Goal: Check status: Check status

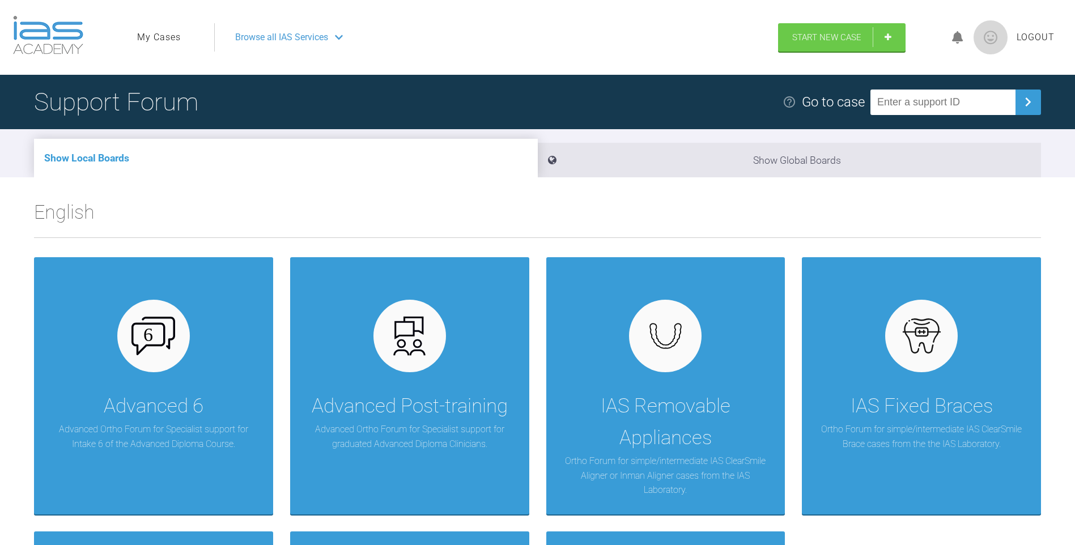
click at [174, 33] on link "My Cases" at bounding box center [159, 37] width 44 height 15
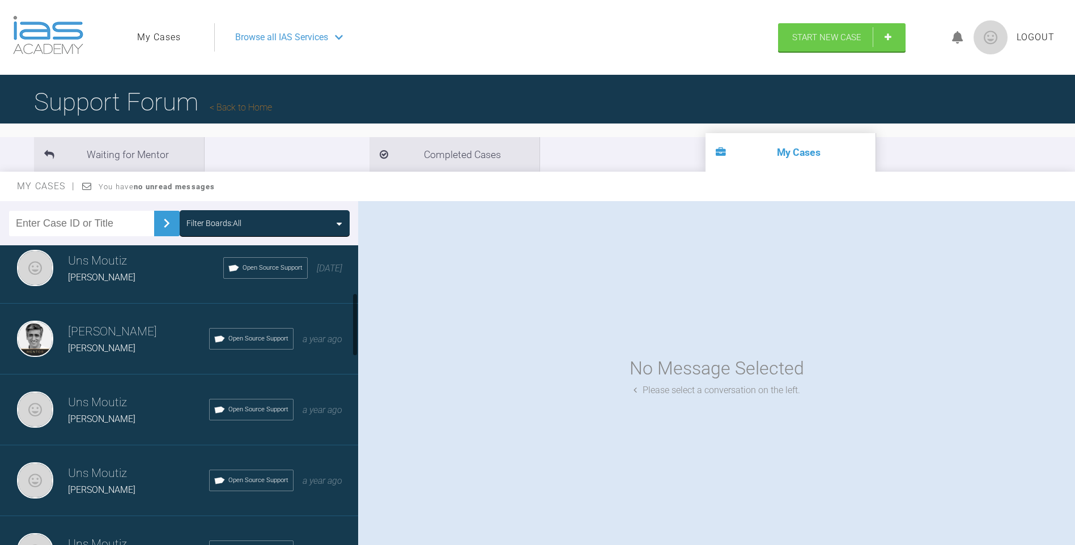
scroll to position [227, 0]
click at [116, 271] on div "[PERSON_NAME]" at bounding box center [145, 276] width 155 height 15
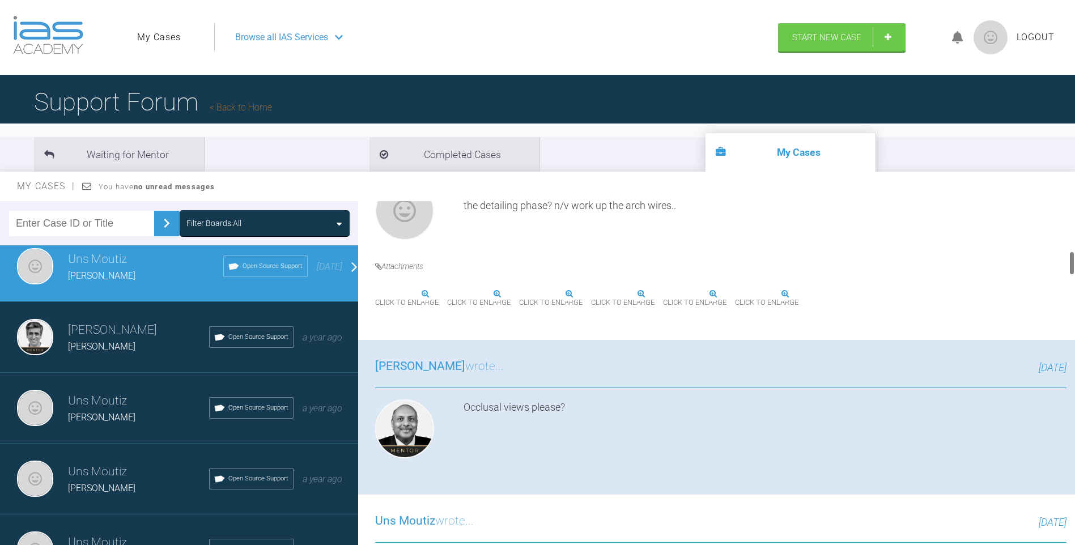
scroll to position [737, 0]
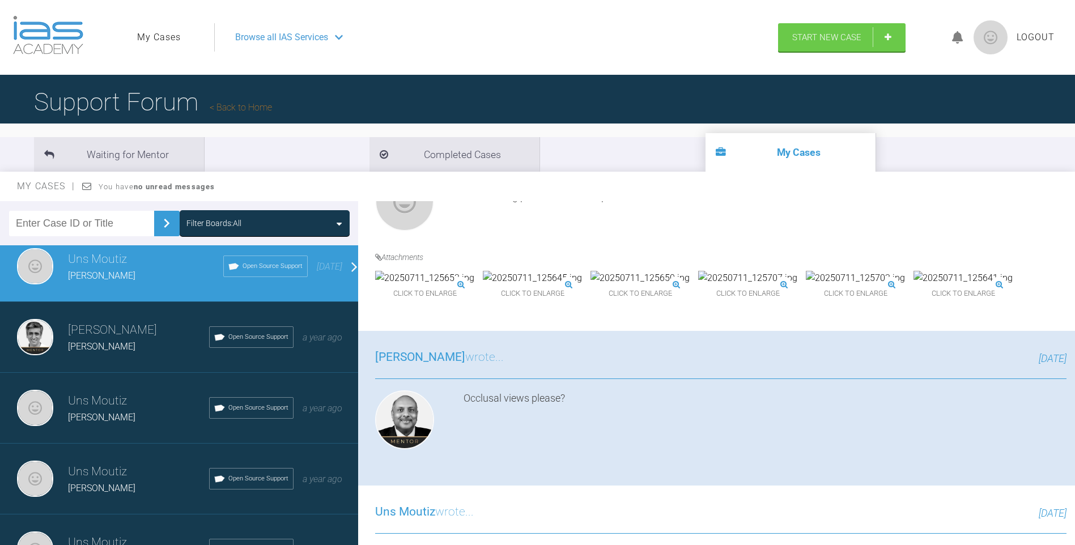
click at [439, 286] on img at bounding box center [424, 278] width 99 height 15
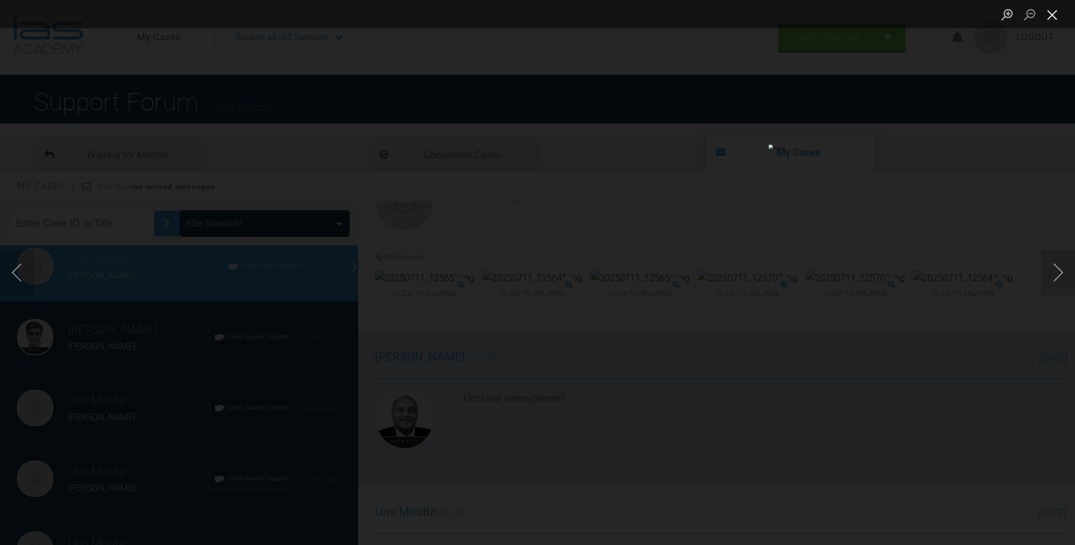
click at [1052, 16] on button "Close lightbox" at bounding box center [1052, 15] width 23 height 20
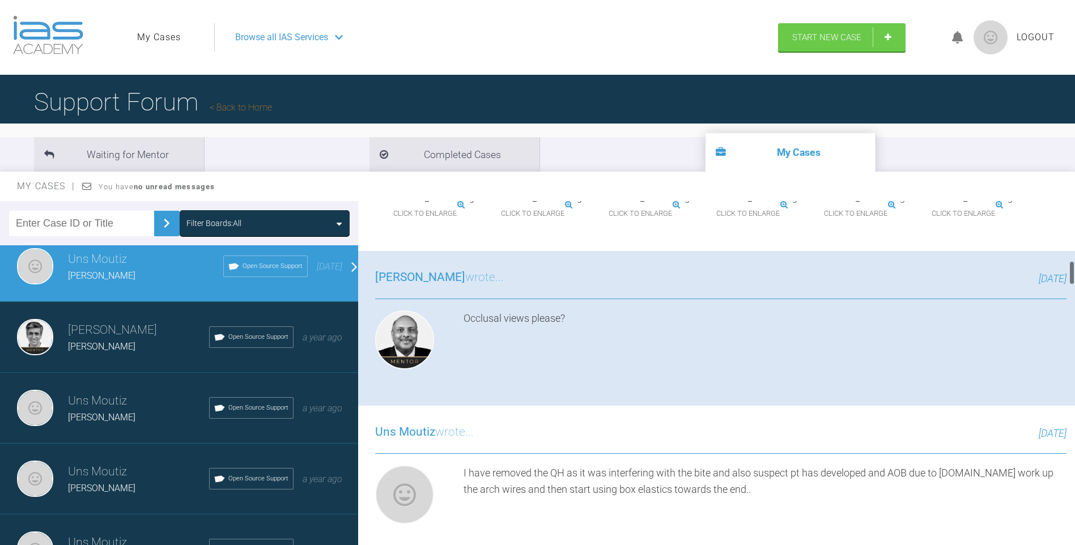
scroll to position [850, 0]
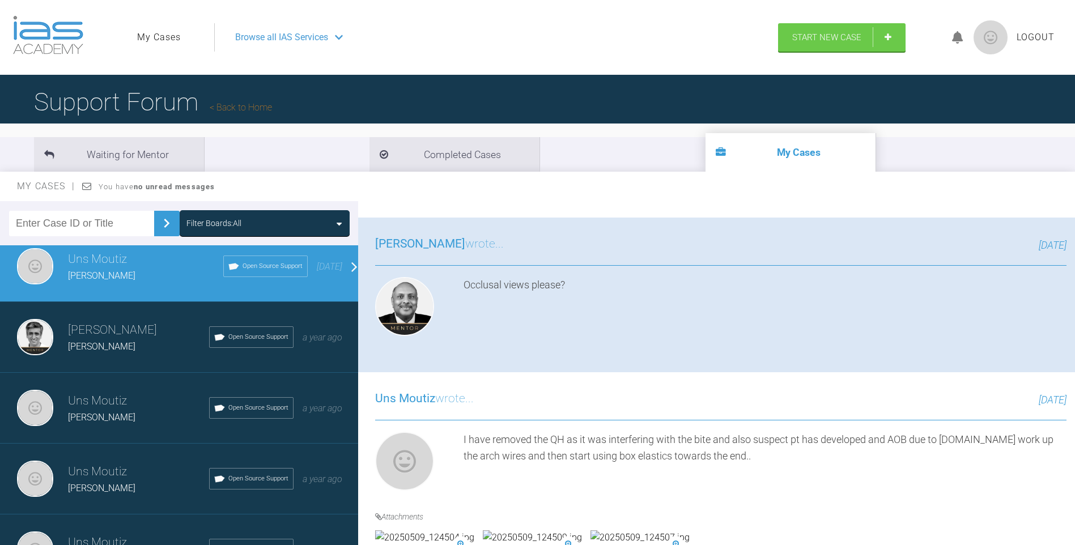
click at [913, 172] on img at bounding box center [962, 165] width 99 height 15
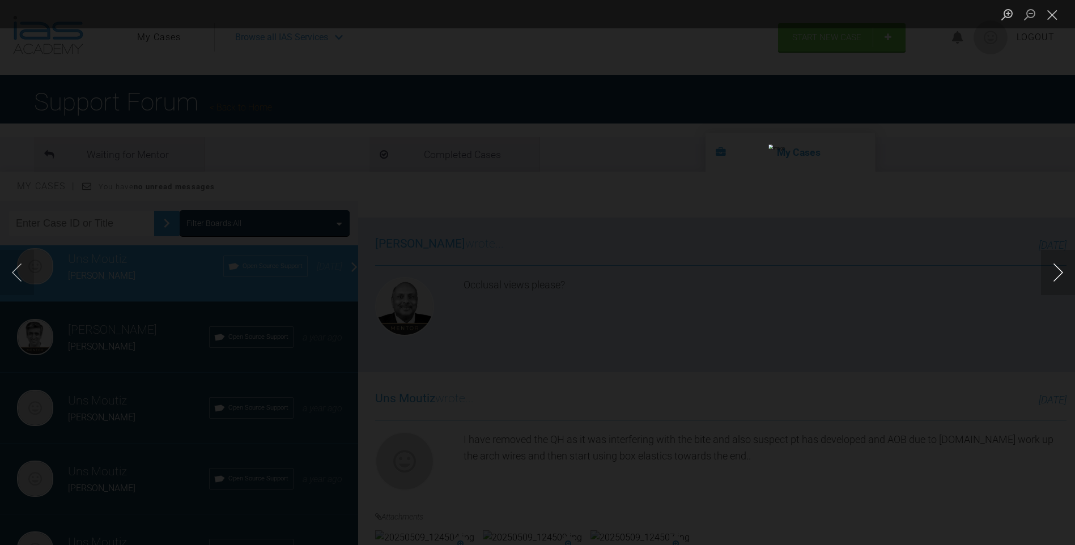
click at [1057, 277] on button "Next image" at bounding box center [1058, 272] width 34 height 45
click at [1056, 13] on button "Close lightbox" at bounding box center [1052, 15] width 23 height 20
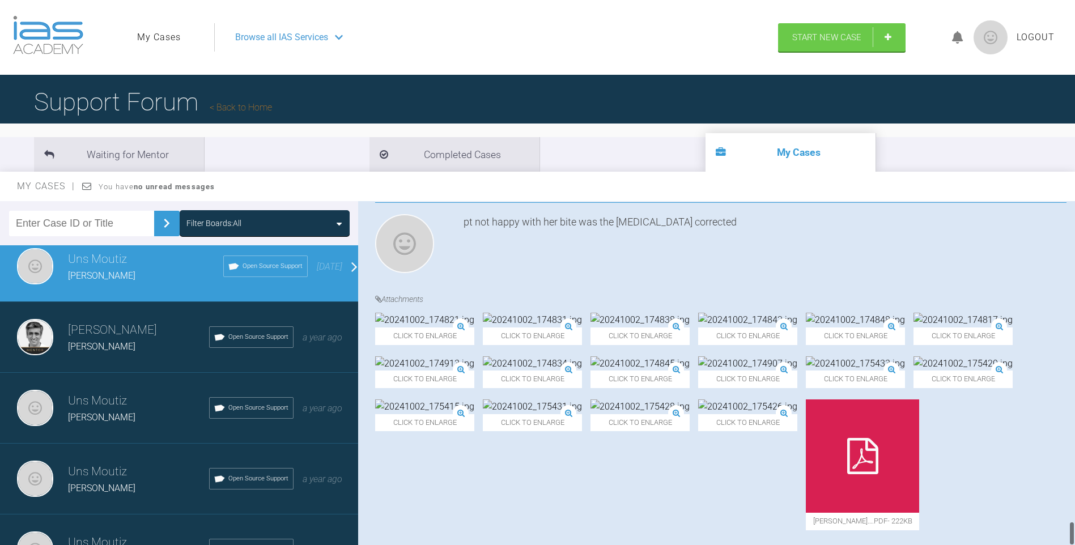
scroll to position [4233, 0]
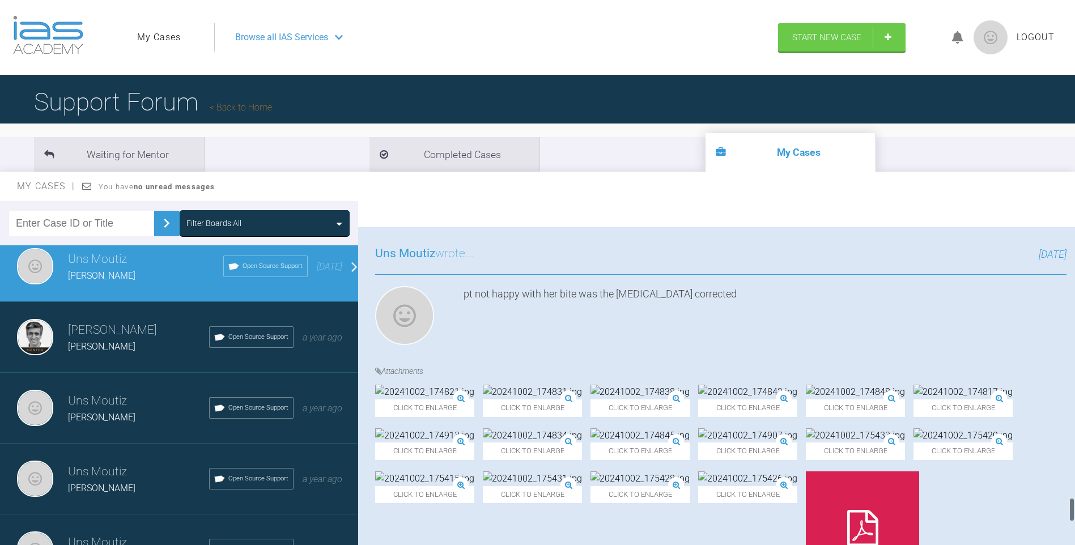
drag, startPoint x: 1071, startPoint y: 274, endPoint x: 1082, endPoint y: 499, distance: 224.6
click at [1074, 499] on html "My Cases Logout Browse all IAS Services Start New Case Logout Support Forum Bac…" at bounding box center [537, 331] width 1075 height 663
click at [671, 385] on img at bounding box center [639, 392] width 99 height 15
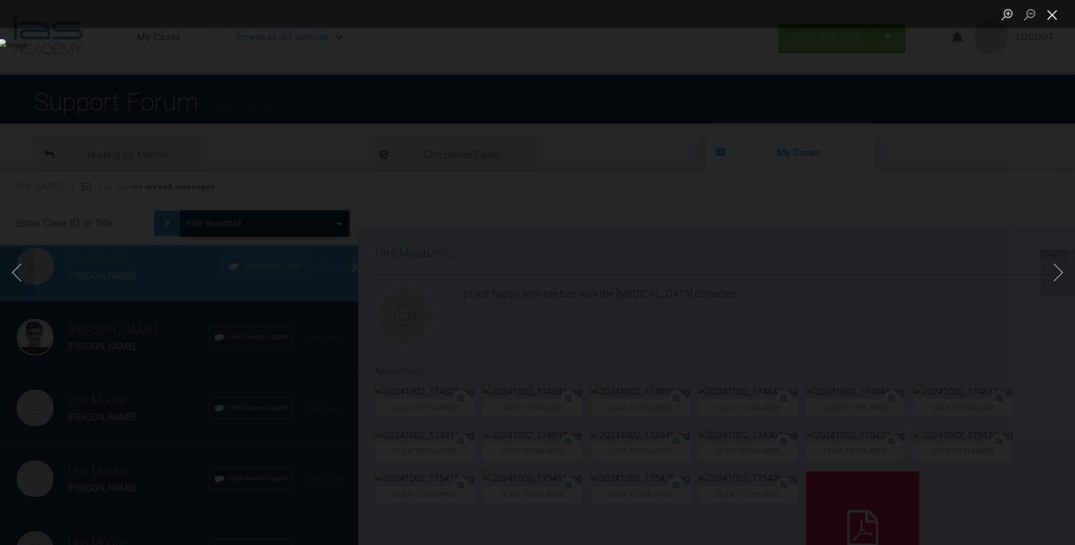
click at [1051, 14] on button "Close lightbox" at bounding box center [1052, 15] width 23 height 20
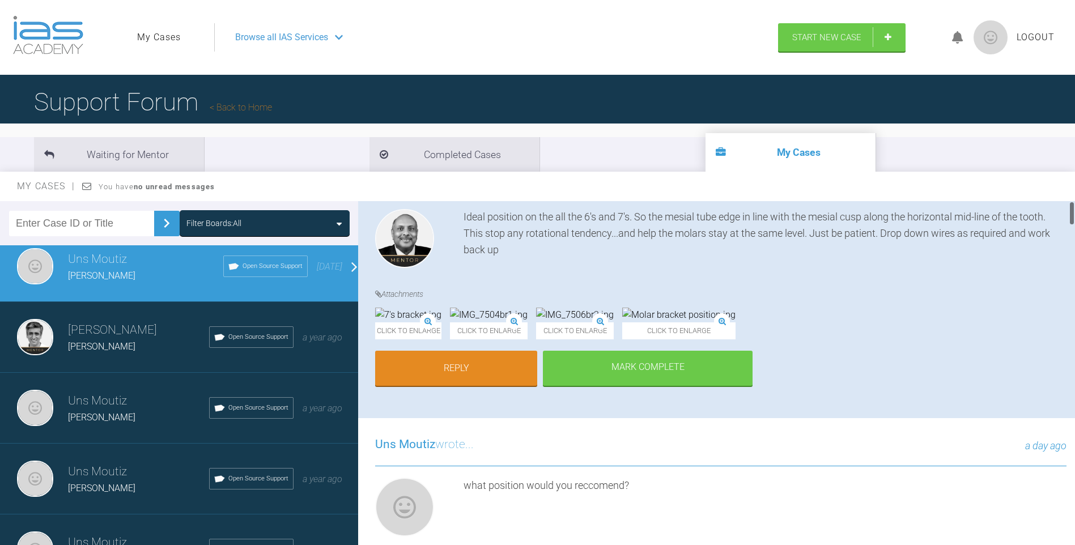
scroll to position [0, 0]
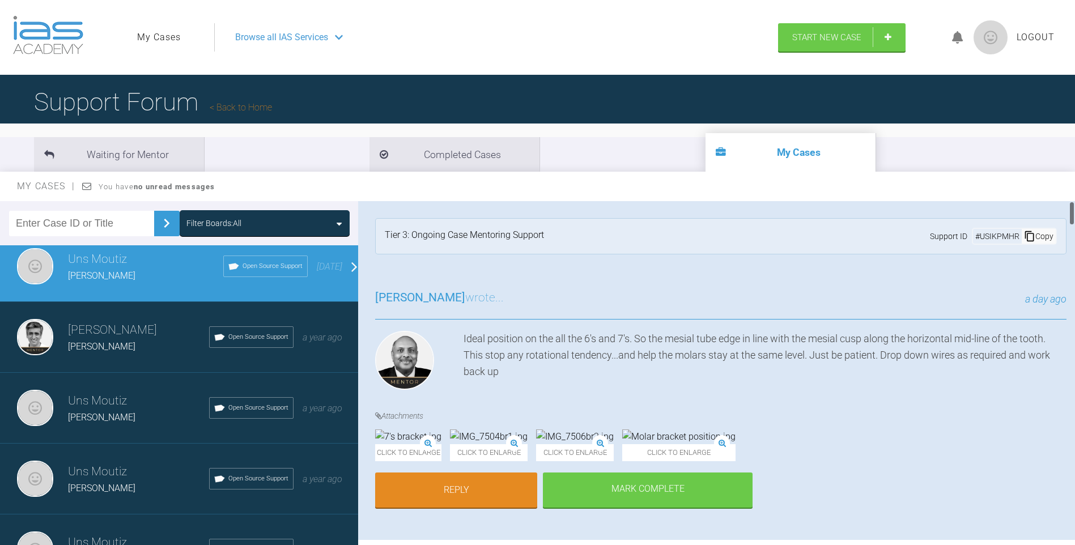
drag, startPoint x: 1071, startPoint y: 428, endPoint x: 1061, endPoint y: 185, distance: 243.8
click at [1061, 185] on div "My Cases You have no unread messages Filter Boards: All Uns Moutiz [PERSON_NAME…" at bounding box center [537, 369] width 1075 height 394
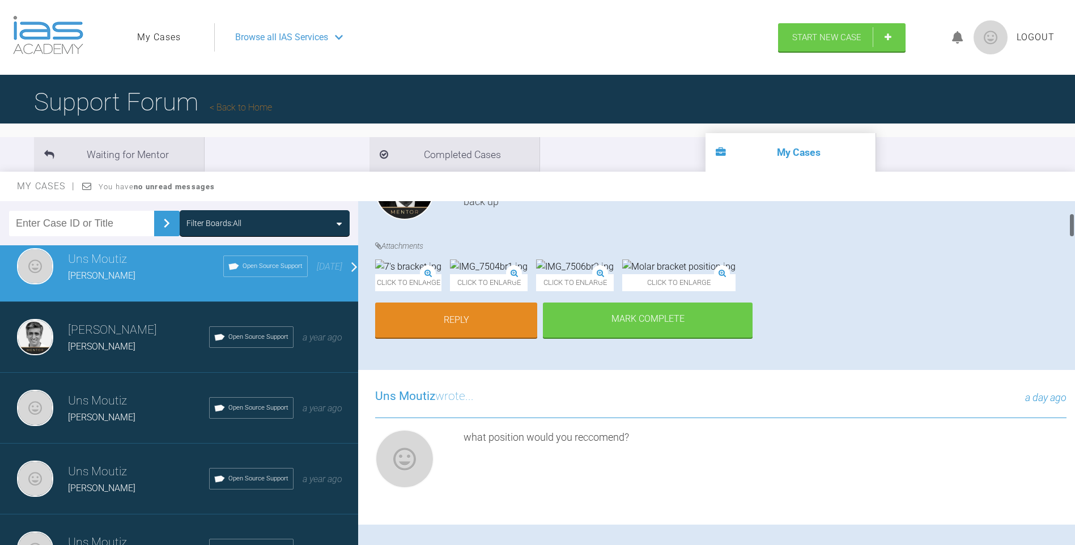
scroll to position [113, 0]
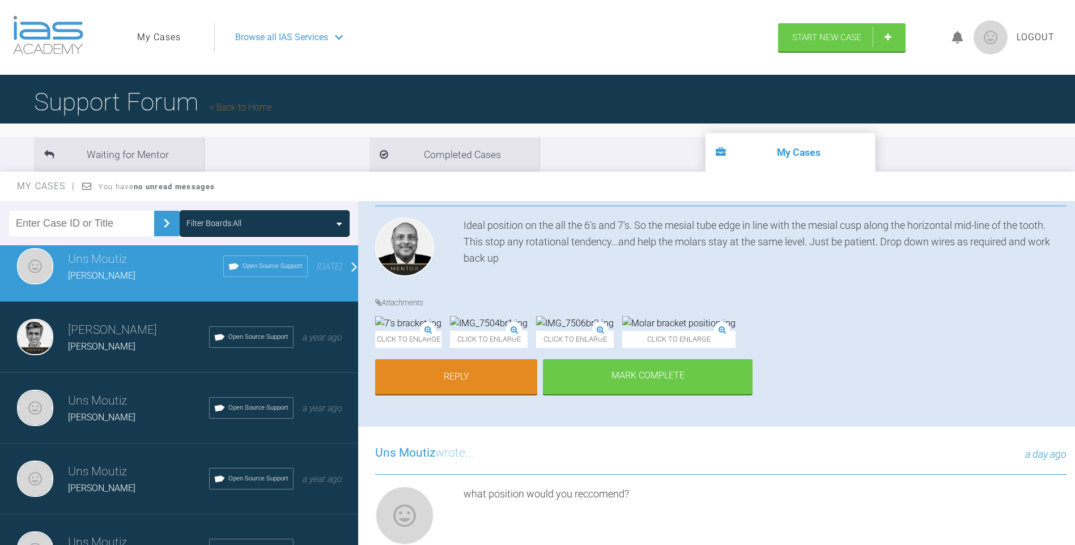
click at [527, 331] on img at bounding box center [489, 323] width 78 height 15
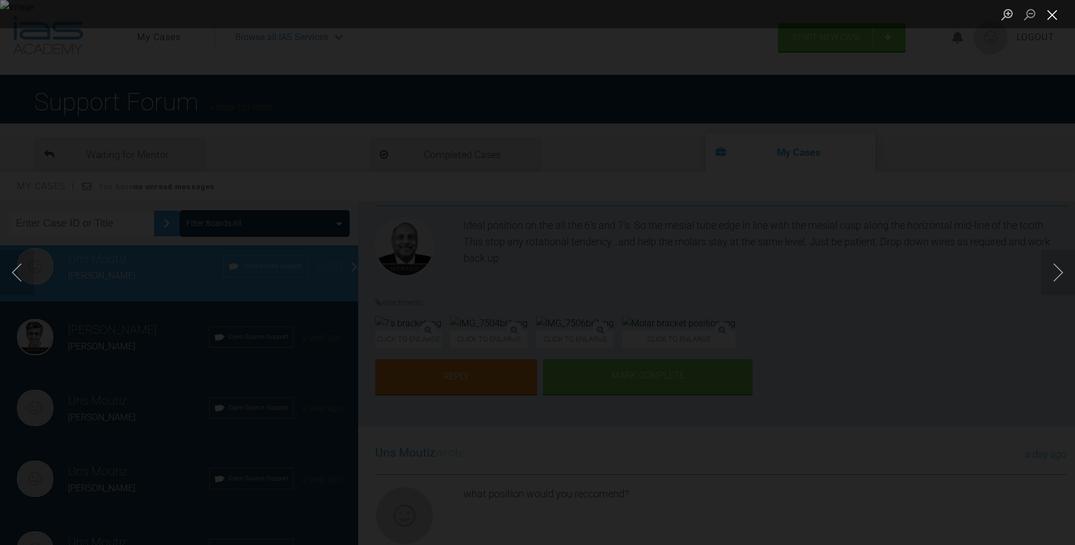
click at [1055, 11] on button "Close lightbox" at bounding box center [1052, 15] width 23 height 20
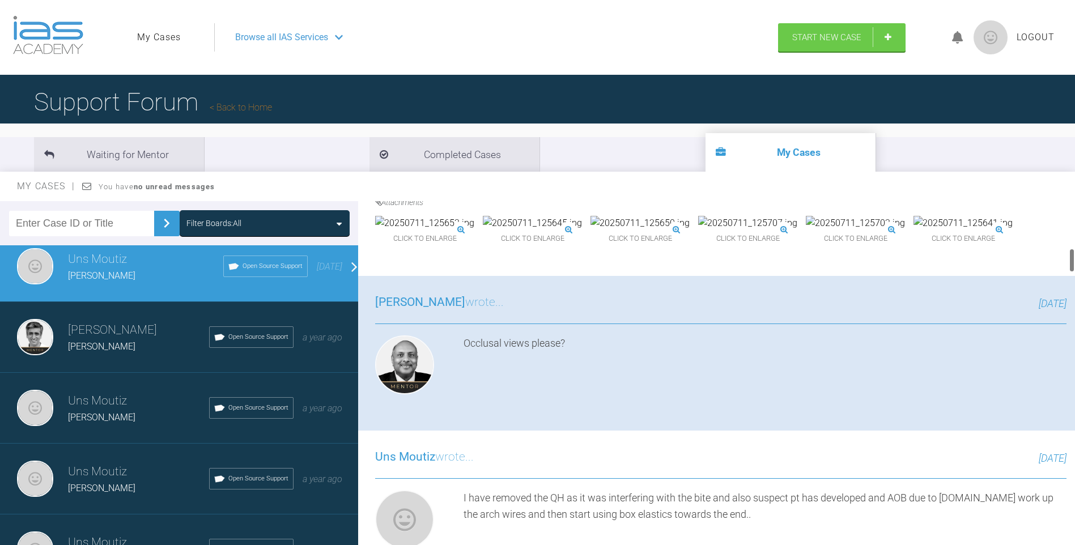
scroll to position [793, 0]
click at [445, 229] on img at bounding box center [424, 221] width 99 height 15
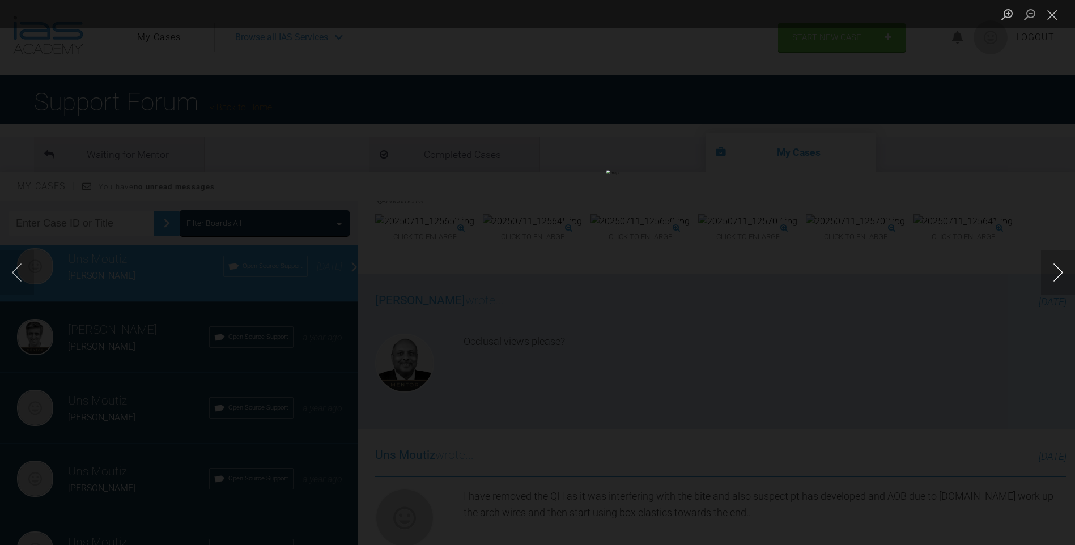
click at [1055, 275] on button "Next image" at bounding box center [1058, 272] width 34 height 45
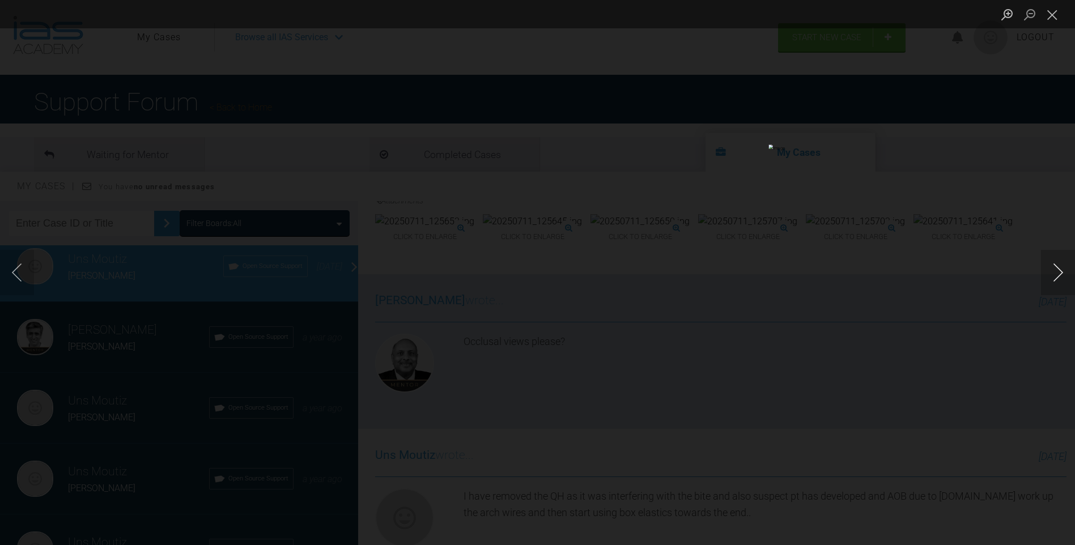
click at [1059, 272] on button "Next image" at bounding box center [1058, 272] width 34 height 45
click at [1050, 11] on button "Close lightbox" at bounding box center [1052, 15] width 23 height 20
